Goal: Find specific page/section: Find specific page/section

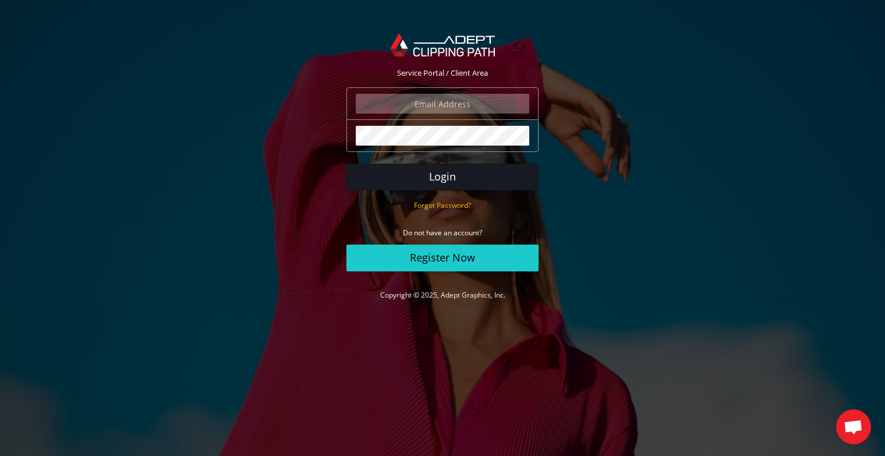
type input "ohad@orcabags.com"
click at [444, 177] on button "Login" at bounding box center [443, 177] width 192 height 27
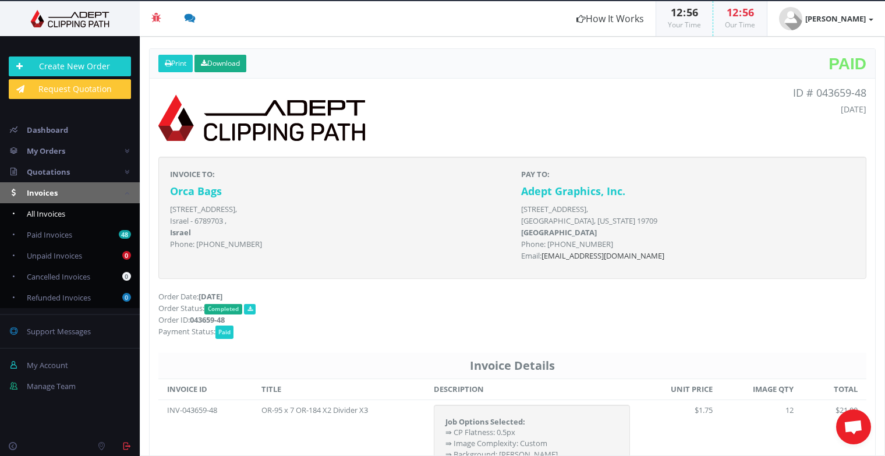
click at [45, 214] on span "All Invoices" at bounding box center [46, 214] width 38 height 10
